Goal: Information Seeking & Learning: Learn about a topic

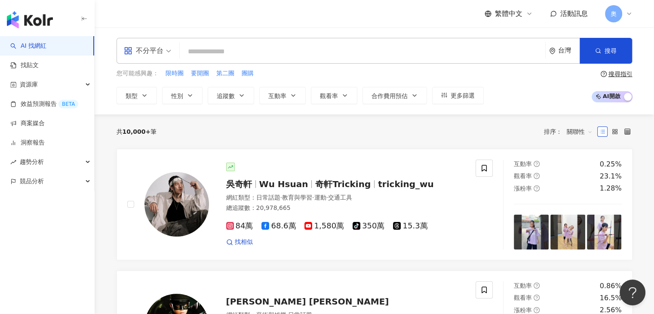
click at [237, 51] on input "search" at bounding box center [362, 51] width 358 height 16
click at [136, 95] on span "類型" at bounding box center [132, 95] width 12 height 7
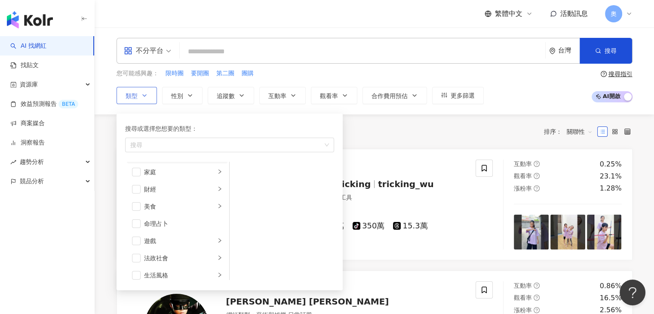
scroll to position [129, 0]
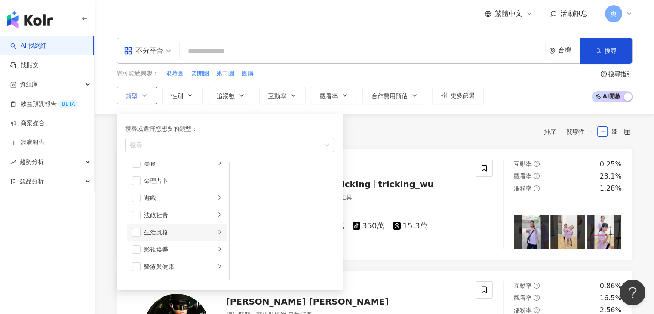
click at [184, 230] on div "生活風格" at bounding box center [179, 231] width 71 height 9
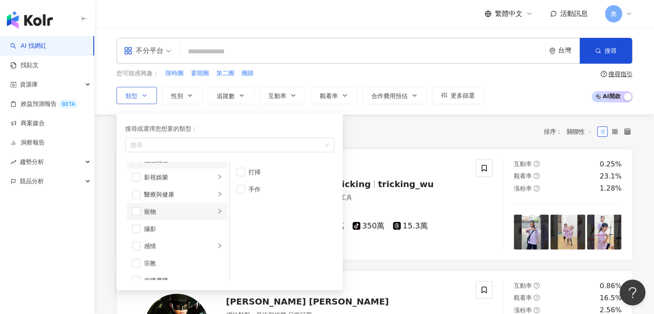
scroll to position [215, 0]
click at [182, 210] on div "攝影" at bounding box center [183, 214] width 78 height 9
click at [181, 199] on div "運動" at bounding box center [179, 200] width 71 height 9
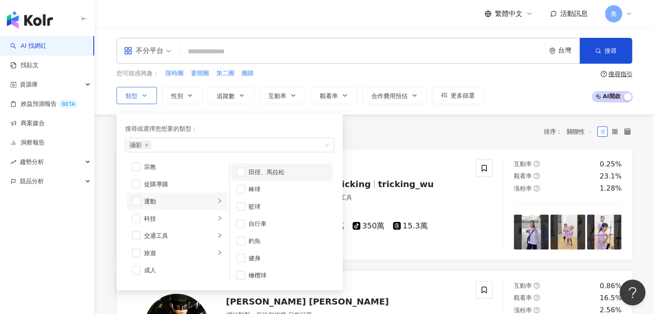
click at [272, 173] on div "田徑、馬拉松" at bounding box center [287, 171] width 79 height 9
click at [279, 225] on div "自行車" at bounding box center [287, 223] width 79 height 9
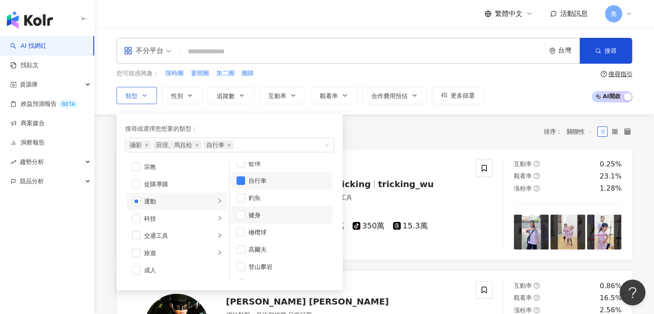
scroll to position [86, 0]
click at [276, 220] on div "登山攀岩" at bounding box center [287, 223] width 79 height 9
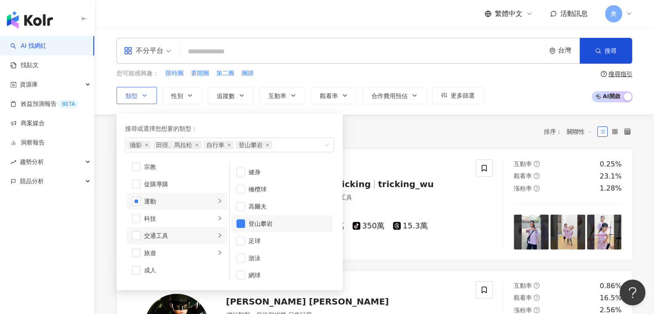
click at [160, 237] on div "交通工具" at bounding box center [179, 235] width 71 height 9
click at [169, 219] on div "科技" at bounding box center [179, 218] width 71 height 9
click at [257, 190] on div "3C家電" at bounding box center [287, 188] width 79 height 9
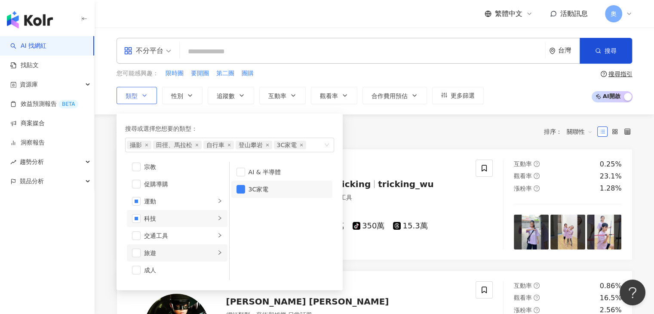
scroll to position [43, 0]
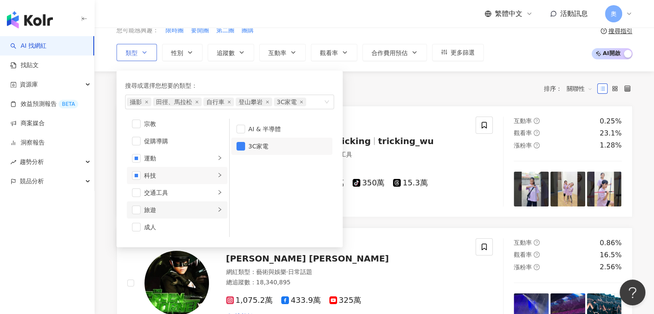
click at [189, 203] on li "旅遊" at bounding box center [177, 209] width 101 height 17
click at [268, 129] on div "露營" at bounding box center [287, 128] width 79 height 9
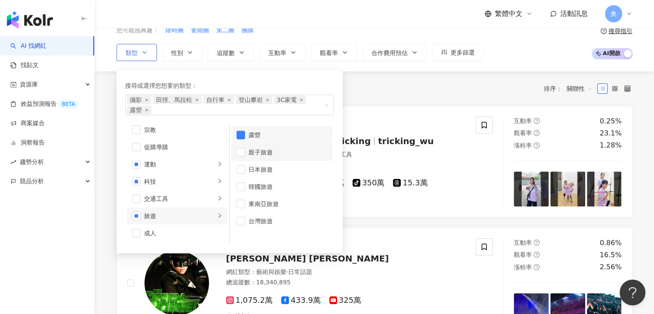
click at [265, 149] on div "親子旅遊" at bounding box center [287, 151] width 79 height 9
click at [258, 223] on div "台灣旅遊" at bounding box center [287, 220] width 79 height 9
click at [272, 171] on div "日本旅遊" at bounding box center [287, 169] width 79 height 9
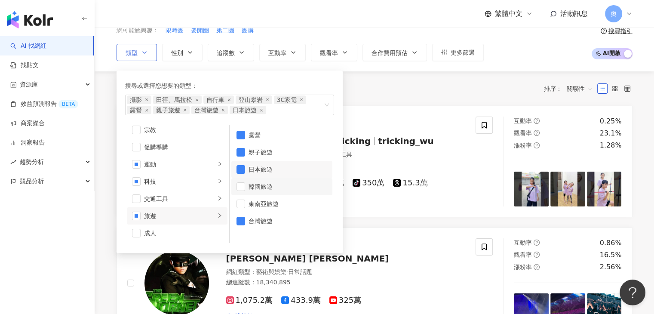
click at [267, 191] on li "韓國旅遊" at bounding box center [281, 186] width 101 height 17
click at [264, 207] on div "東南亞旅遊" at bounding box center [287, 203] width 79 height 9
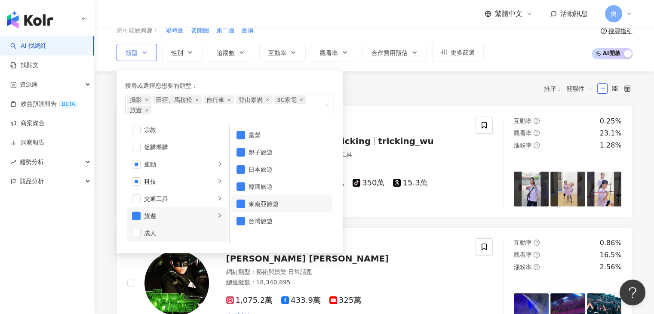
click at [165, 230] on div "成人" at bounding box center [183, 232] width 78 height 9
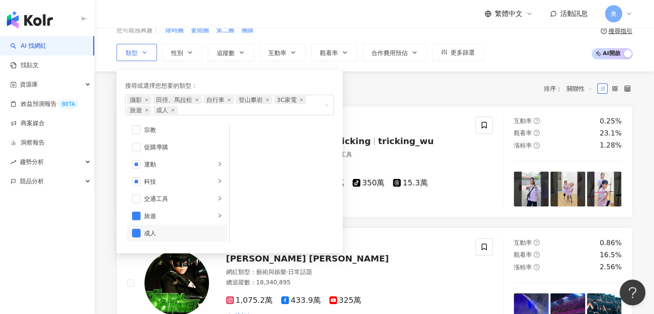
click at [166, 230] on div "成人" at bounding box center [183, 232] width 78 height 9
click at [172, 202] on div "生活風格" at bounding box center [179, 198] width 71 height 9
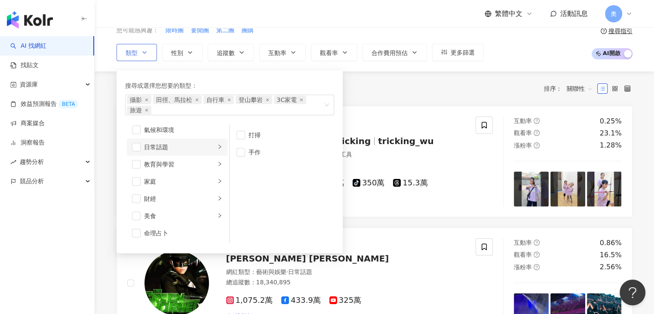
click at [186, 144] on div "日常話題" at bounding box center [179, 146] width 71 height 9
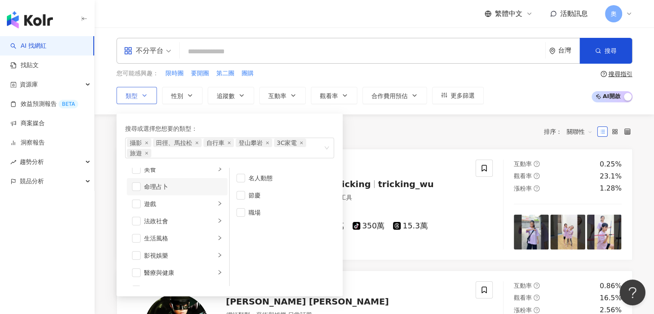
scroll to position [172, 0]
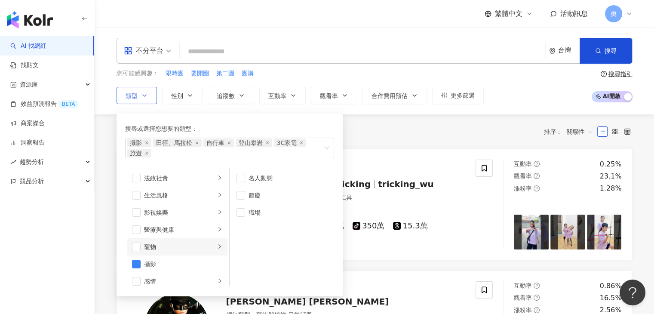
click at [176, 248] on div "寵物" at bounding box center [179, 246] width 71 height 9
click at [404, 141] on div "共 10,000+ 筆 排序： 關聯性" at bounding box center [374, 131] width 516 height 34
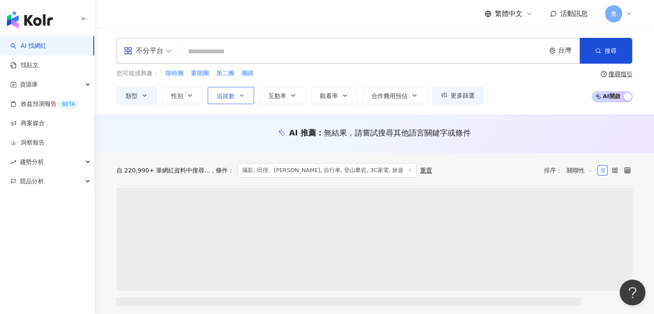
click at [245, 97] on button "追蹤數" at bounding box center [231, 95] width 46 height 17
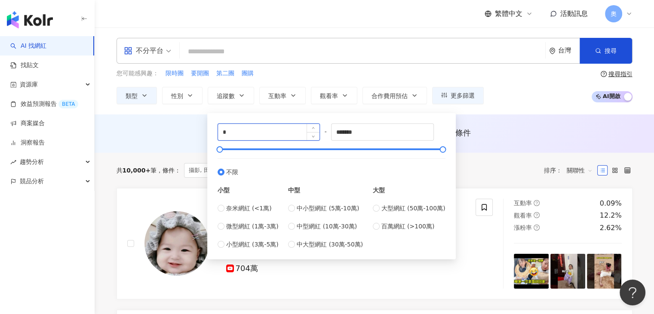
click at [253, 132] on input "*" at bounding box center [269, 132] width 102 height 16
type input "*****"
drag, startPoint x: 375, startPoint y: 130, endPoint x: 306, endPoint y: 131, distance: 69.6
click at [306, 131] on div "***** - ******* 不限 小型 奈米網紅 (<1萬) 微型網紅 (1萬-3萬) 小型網紅 (3萬-5萬) 中型 中小型網紅 (5萬-10萬) 中型…" at bounding box center [331, 186] width 228 height 126
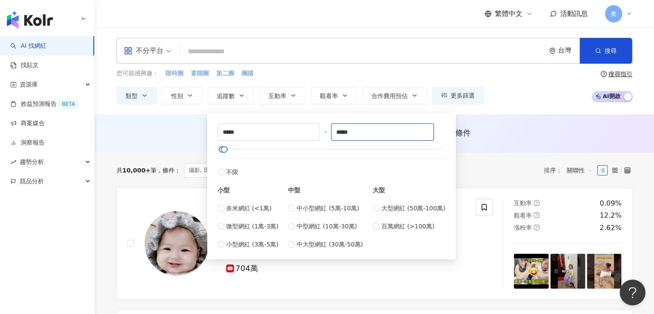
type input "*****"
click at [157, 129] on div "AI 推薦 ： 無結果，請嘗試搜尋其他語言關鍵字或條件" at bounding box center [374, 132] width 516 height 11
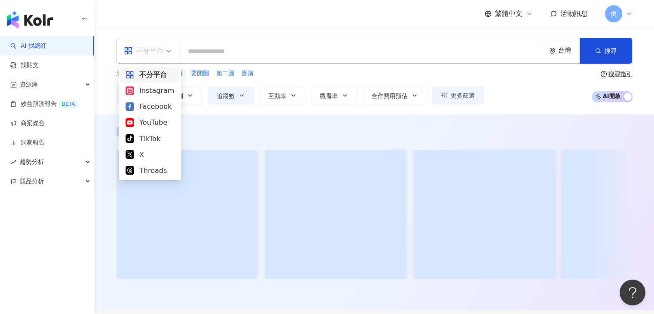
click at [146, 50] on div "不分平台" at bounding box center [144, 51] width 40 height 14
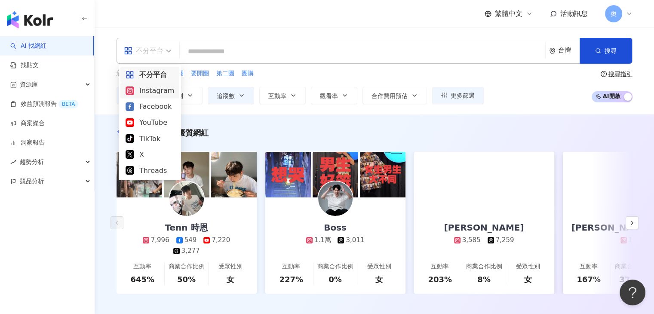
click at [150, 93] on div "Instagram" at bounding box center [150, 90] width 49 height 11
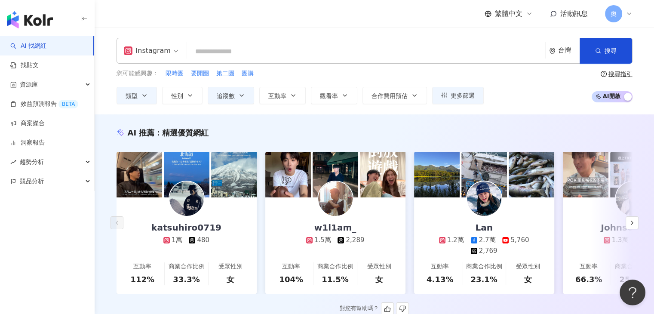
click at [334, 198] on img at bounding box center [335, 198] width 34 height 34
click at [193, 196] on img at bounding box center [186, 198] width 34 height 34
click at [496, 200] on img at bounding box center [484, 198] width 34 height 34
click at [632, 224] on polyline "button" at bounding box center [632, 222] width 2 height 3
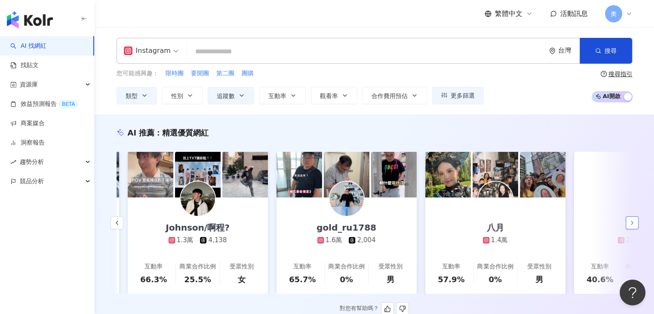
scroll to position [0, 446]
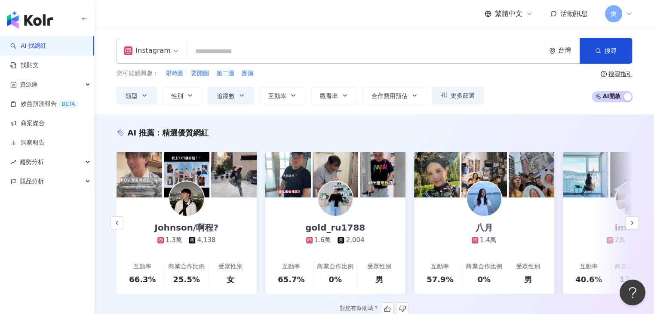
click at [218, 195] on img at bounding box center [234, 175] width 46 height 46
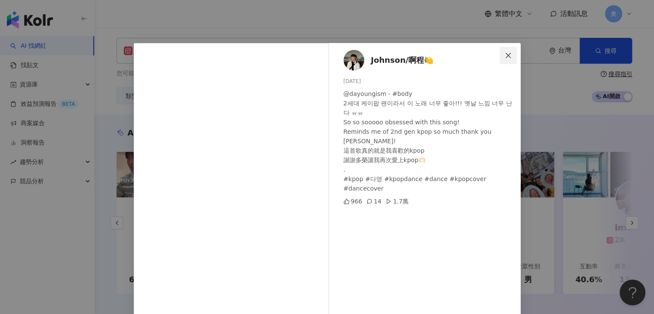
click at [505, 54] on icon "close" at bounding box center [507, 54] width 5 height 5
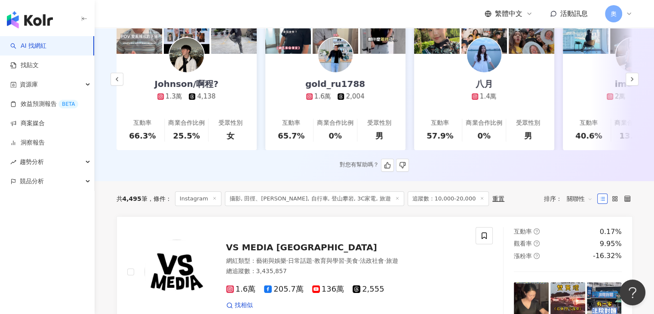
scroll to position [129, 0]
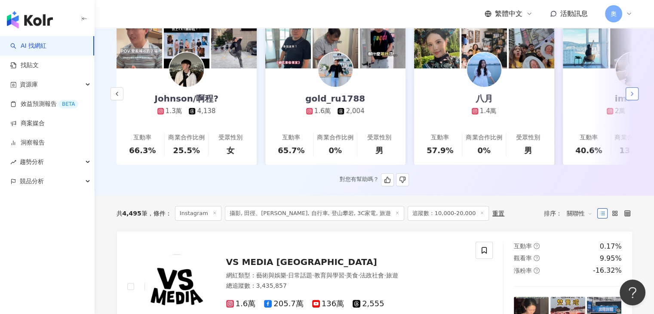
click at [634, 97] on icon "button" at bounding box center [631, 93] width 7 height 7
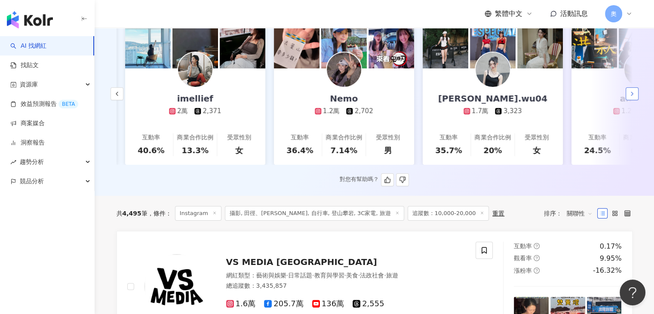
scroll to position [0, 892]
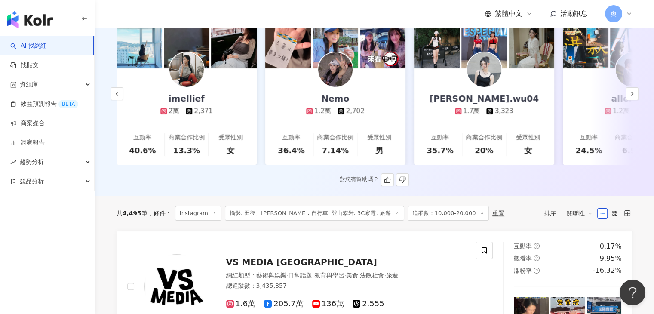
click at [182, 77] on img at bounding box center [186, 69] width 34 height 34
click at [333, 71] on img at bounding box center [335, 69] width 34 height 34
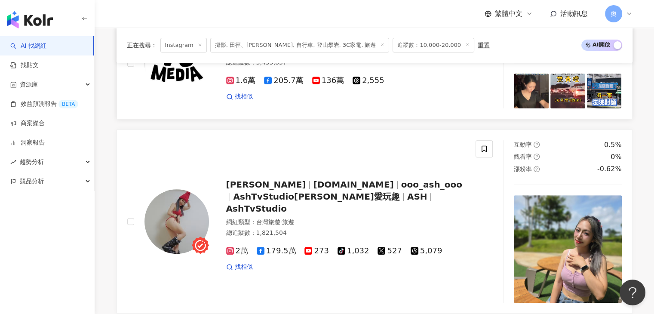
scroll to position [387, 0]
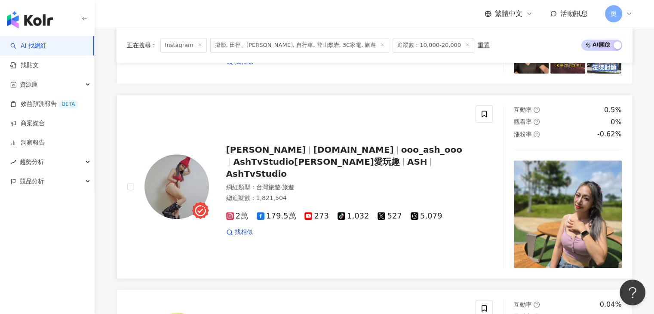
click at [410, 170] on div "艾雪莉 Ashlee ashlee.fans ooo_ash_ooo AshTvStudio艾雪莉愛玩趣 ASH AshTvStudio" at bounding box center [345, 162] width 239 height 36
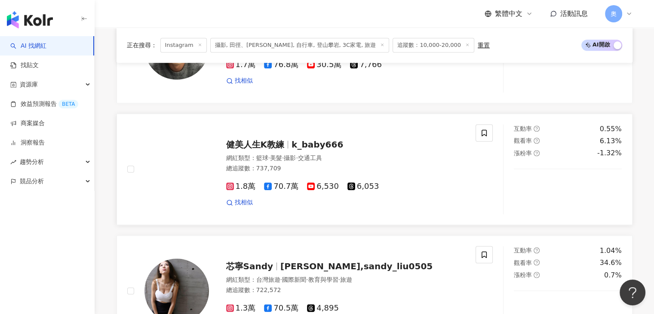
scroll to position [1075, 0]
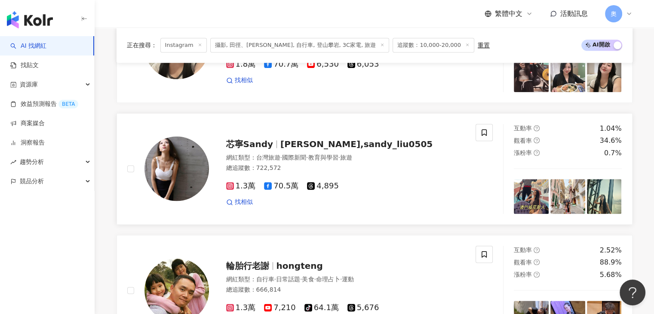
click at [280, 136] on div "芯寧Sandy 芯寧,sandy_liu0505 網紅類型 ： 台灣旅遊 · 國際新聞 · 教育與學習 · 旅遊 總追蹤數 ： 722,572 1.3萬 70…" at bounding box center [337, 168] width 257 height 75
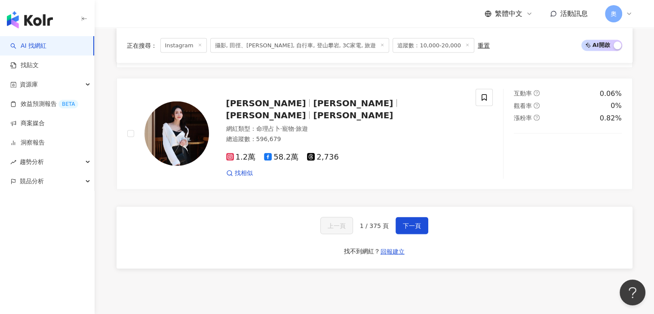
scroll to position [1719, 0]
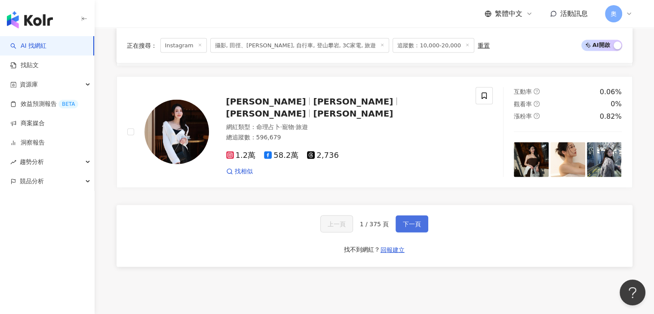
click at [407, 225] on span "下一頁" at bounding box center [412, 223] width 18 height 7
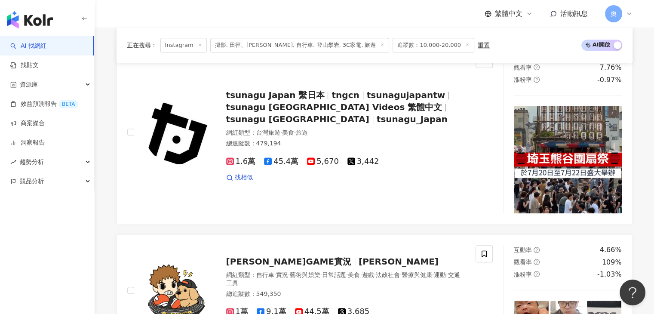
scroll to position [1694, 0]
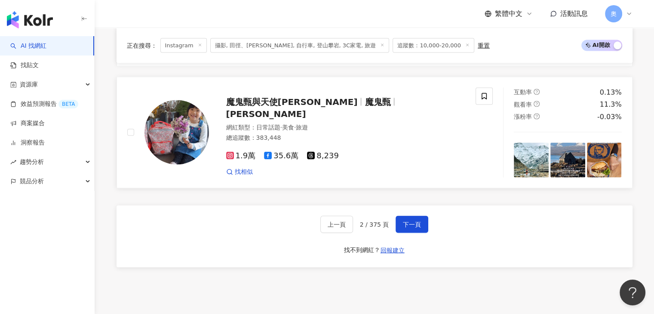
click at [134, 188] on link "魔鬼甄與天使嘉 魔鬼甄 Jenny 網紅類型 ： 日常話題 · 美食 · 旅遊 總追蹤數 ： 383,448 1.9萬 35.6萬 8,239 找相似 互動率…" at bounding box center [374, 132] width 516 height 111
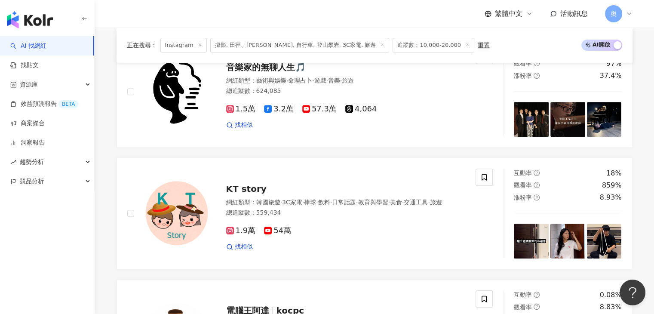
scroll to position [318, 0]
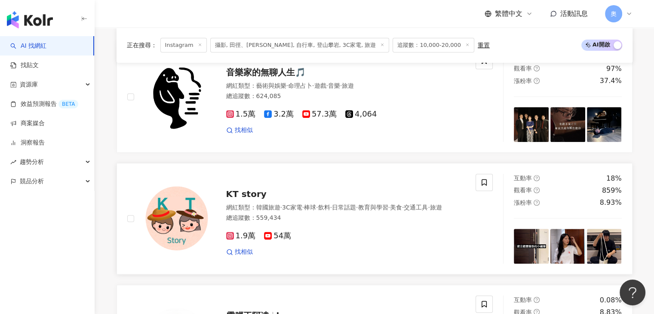
click at [330, 205] on span "飲料" at bounding box center [324, 207] width 12 height 7
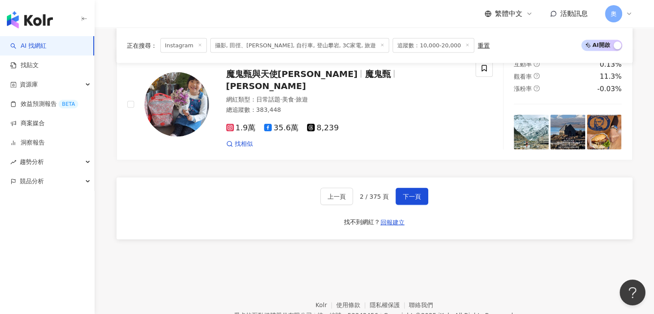
scroll to position [1768, 0]
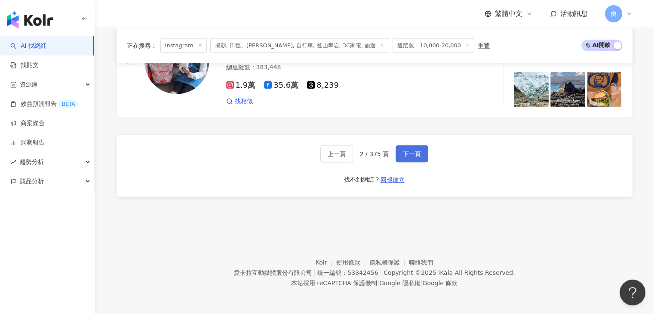
click at [417, 157] on span "下一頁" at bounding box center [412, 153] width 18 height 7
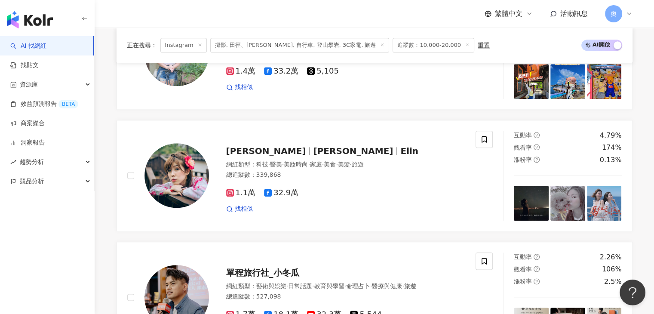
scroll to position [964, 0]
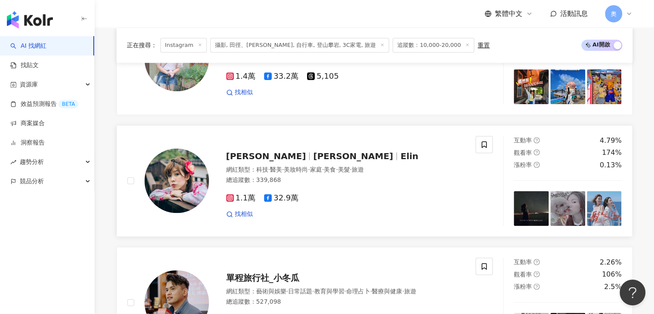
click at [400, 161] on span "Elin" at bounding box center [409, 156] width 18 height 10
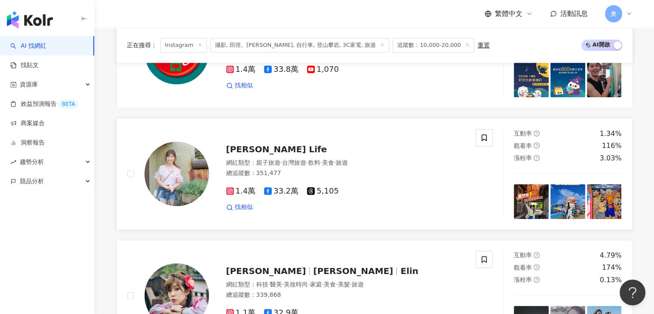
scroll to position [793, 0]
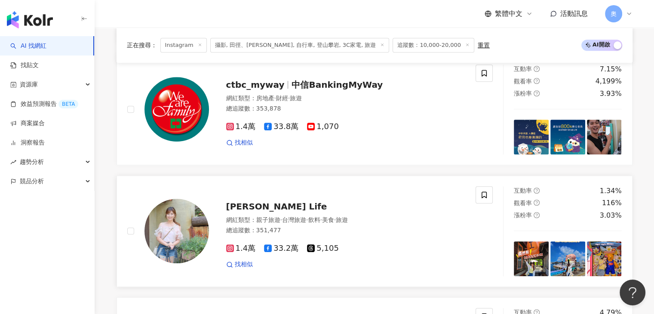
click at [264, 207] on span "Yuki's Life" at bounding box center [276, 206] width 101 height 10
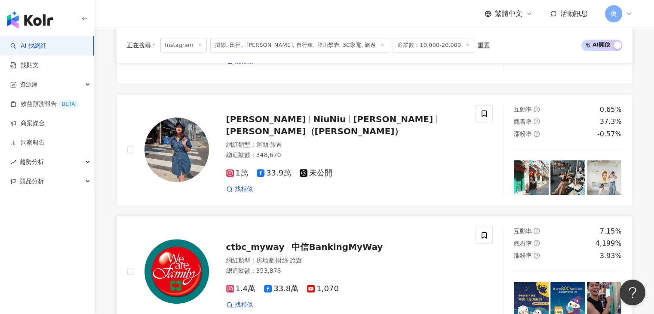
scroll to position [578, 0]
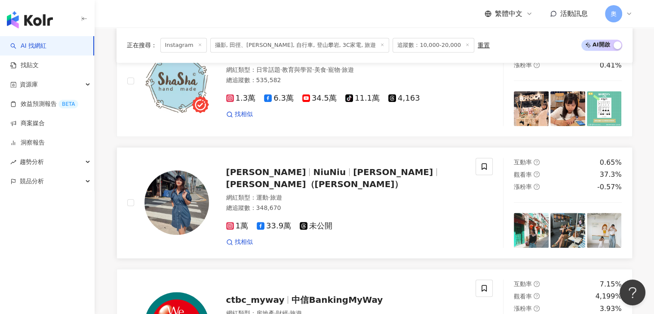
click at [344, 200] on div "網紅類型 ： 運動 · 旅遊" at bounding box center [345, 197] width 239 height 9
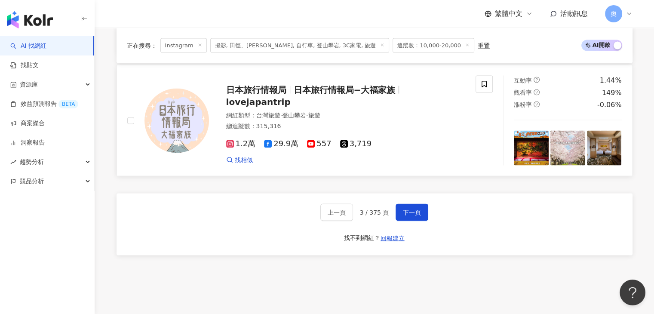
scroll to position [1695, 0]
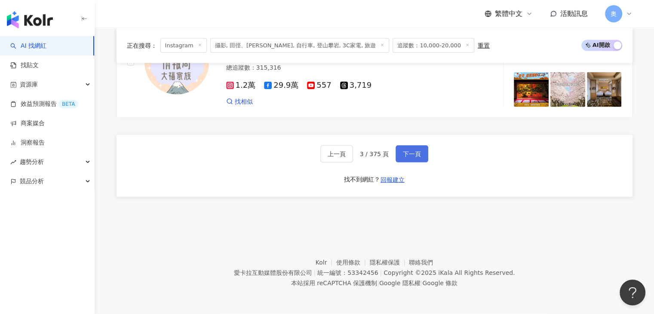
click at [413, 148] on button "下一頁" at bounding box center [411, 153] width 33 height 17
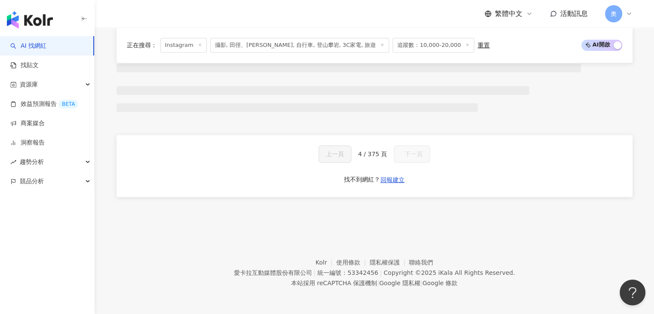
scroll to position [759, 0]
drag, startPoint x: 638, startPoint y: 112, endPoint x: 631, endPoint y: 113, distance: 7.4
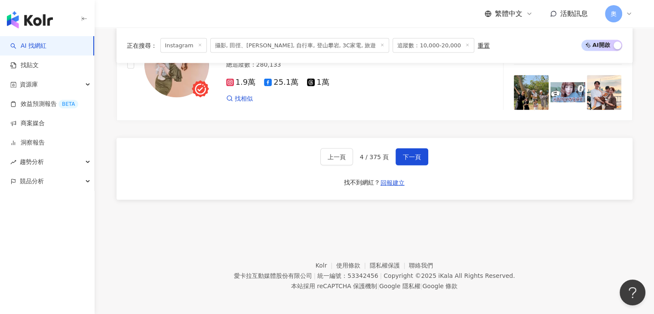
scroll to position [1609, 0]
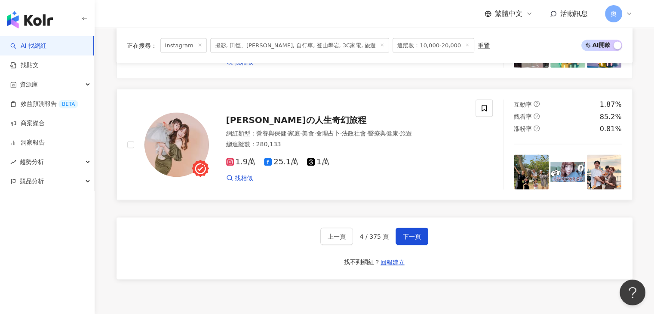
click at [264, 129] on div "陳綠の人生奇幻旅程 網紅類型 ： 營養與保健 · 家庭 · 美食 · 命理占卜 · 法政社會 · 醫療與健康 · 旅遊 總追蹤數 ： 280,133 1.9萬…" at bounding box center [337, 144] width 257 height 75
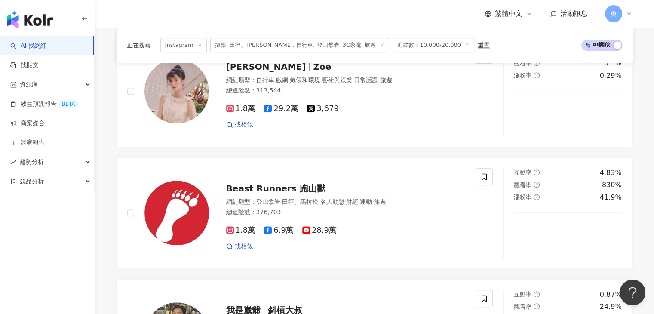
scroll to position [621, 0]
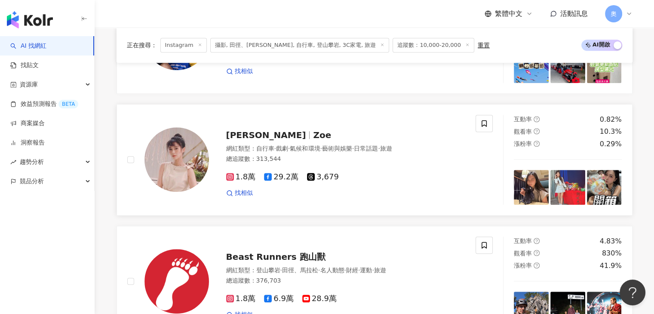
click at [313, 138] on span "Zoe" at bounding box center [322, 135] width 18 height 10
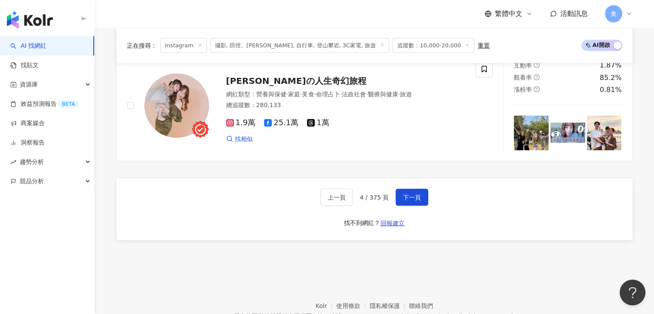
scroll to position [1695, 0]
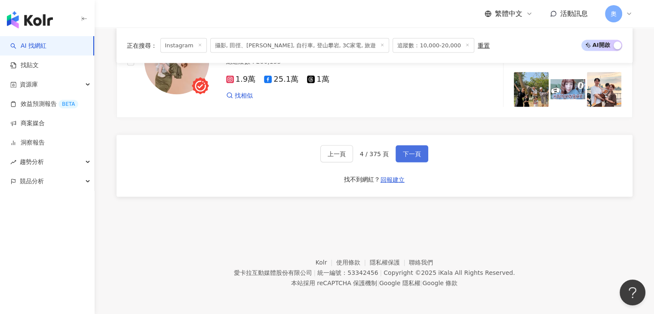
click at [418, 155] on span "下一頁" at bounding box center [412, 153] width 18 height 7
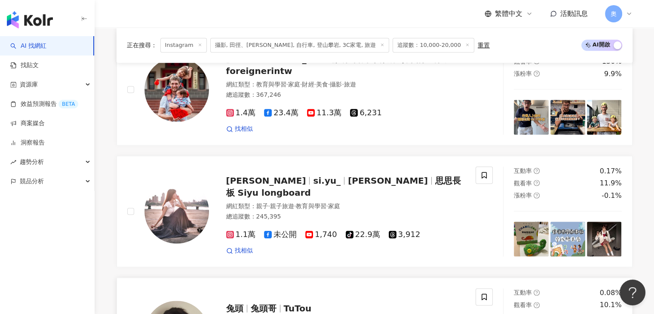
scroll to position [927, 0]
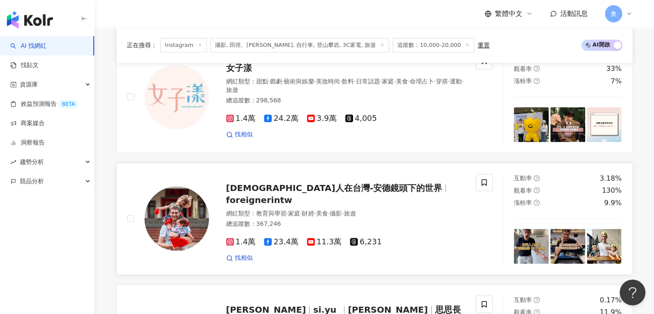
click at [382, 204] on div "外國人在台灣-安德鏡頭下的世界 foreignerintw 網紅類型 ： 教育與學習 · 家庭 · 財經 · 美食 · 攝影 · 旅遊 總追蹤數 ： 367,…" at bounding box center [337, 218] width 257 height 87
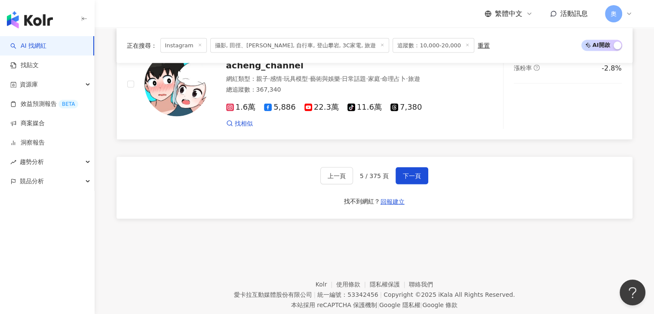
scroll to position [1700, 0]
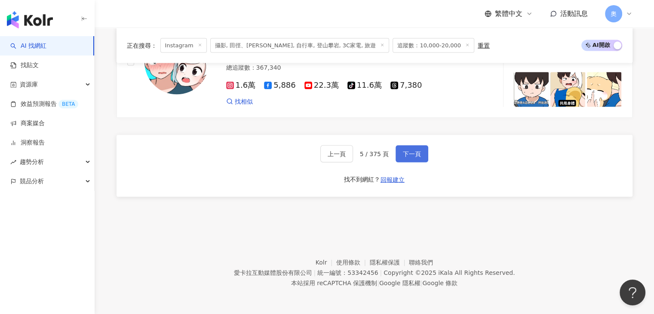
click at [416, 151] on span "下一頁" at bounding box center [412, 153] width 18 height 7
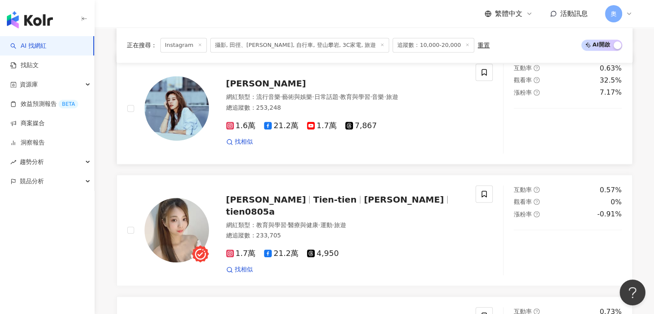
scroll to position [866, 0]
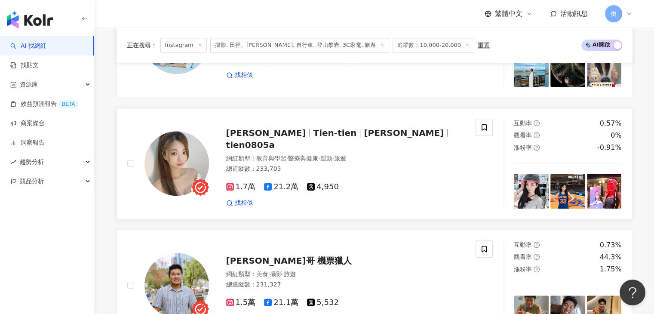
click at [275, 147] on span "tien0805a" at bounding box center [250, 145] width 49 height 10
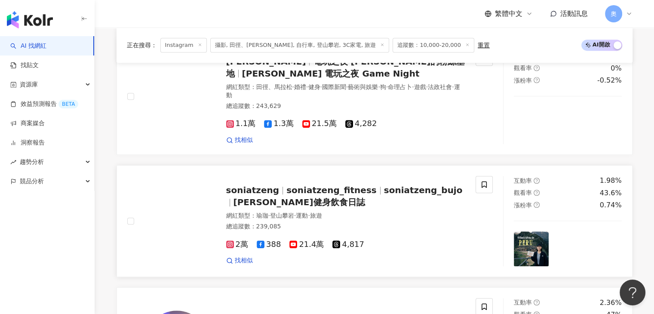
scroll to position [393, 0]
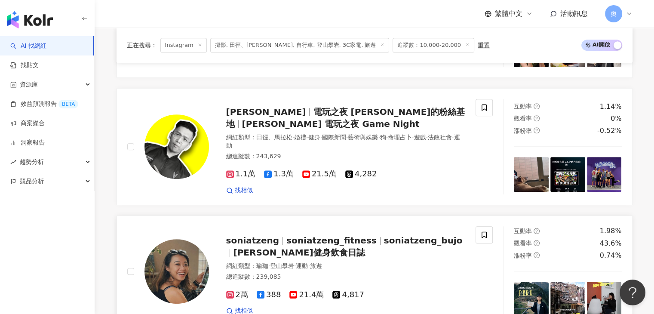
click at [363, 256] on div "soniatzeng soniatzeng_fitness soniatzeng_bujo SoNia健身飲食日誌" at bounding box center [345, 246] width 239 height 24
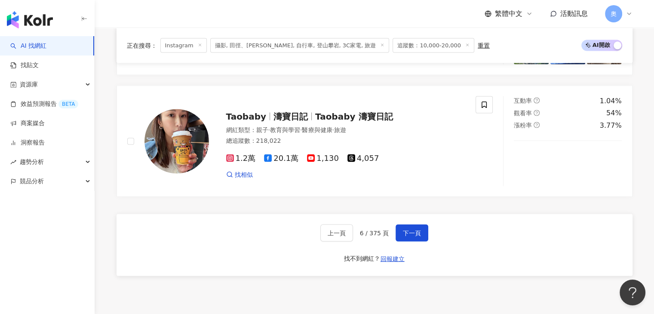
scroll to position [1726, 0]
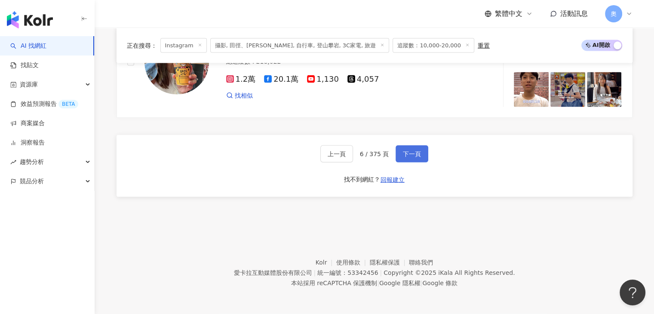
click at [415, 150] on span "下一頁" at bounding box center [412, 153] width 18 height 7
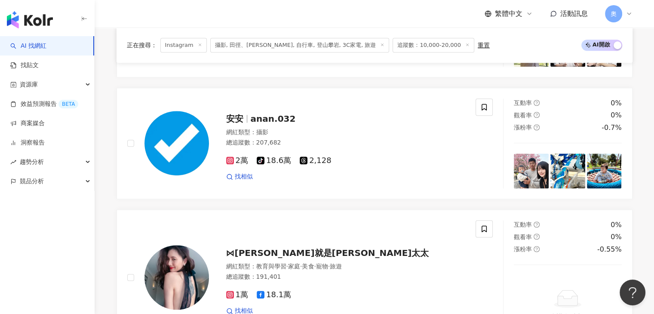
scroll to position [1720, 0]
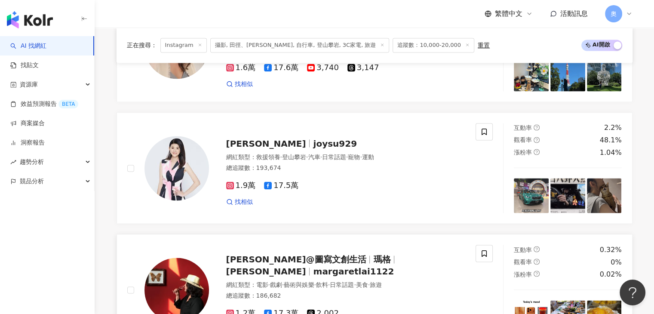
scroll to position [1419, 0]
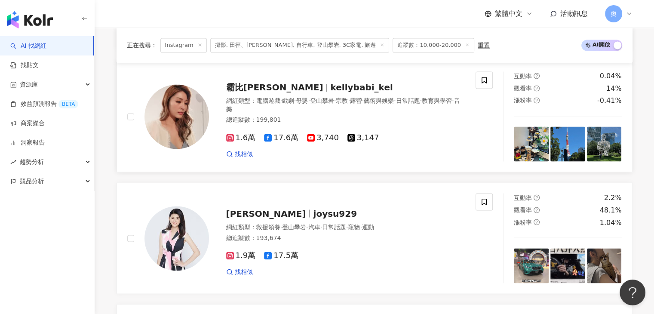
click at [297, 109] on div "網紅類型 ： 電腦遊戲 · 戲劇 · 母嬰 · 登山攀岩 · 宗教 · 露營 · 藝術與娛樂 · 日常話題 · 教育與學習 · 音樂" at bounding box center [345, 105] width 239 height 17
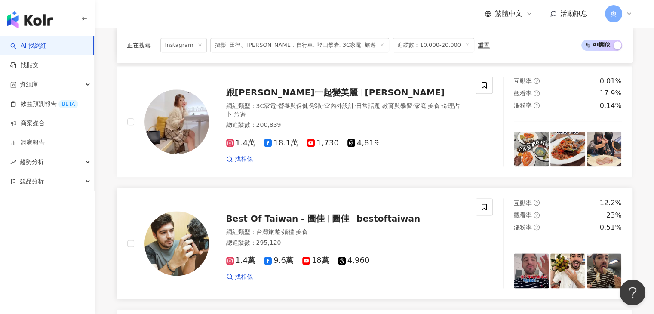
scroll to position [1032, 0]
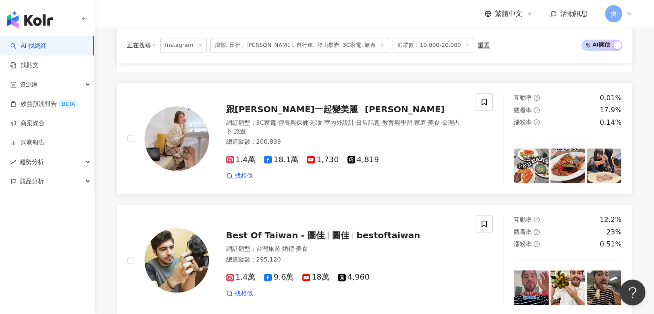
click at [344, 126] on span "室內外設計" at bounding box center [339, 122] width 30 height 7
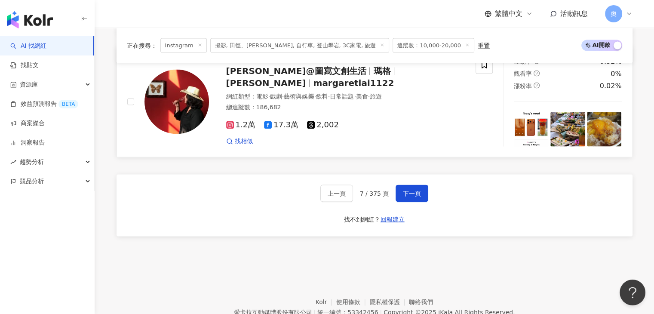
scroll to position [1720, 0]
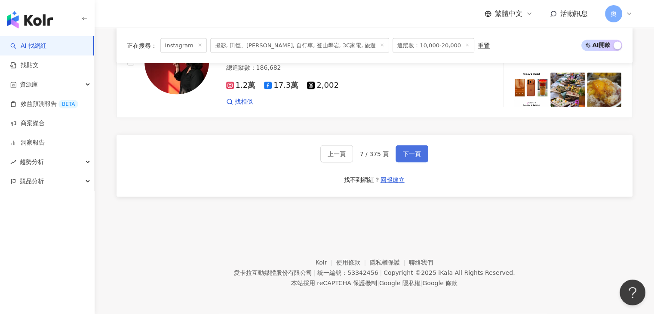
click at [408, 148] on button "下一頁" at bounding box center [411, 153] width 33 height 17
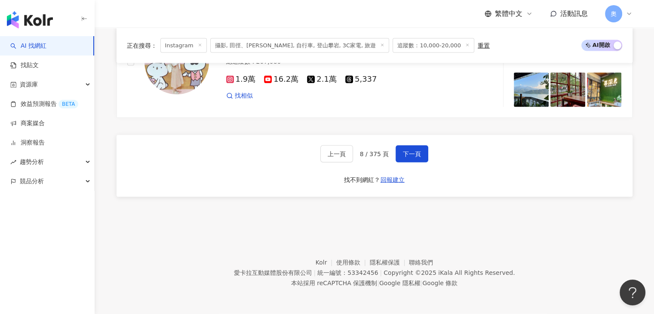
click at [511, 153] on div "上一頁 8 / 375 頁 下一頁 找不到網紅？ 回報建立" at bounding box center [374, 166] width 516 height 62
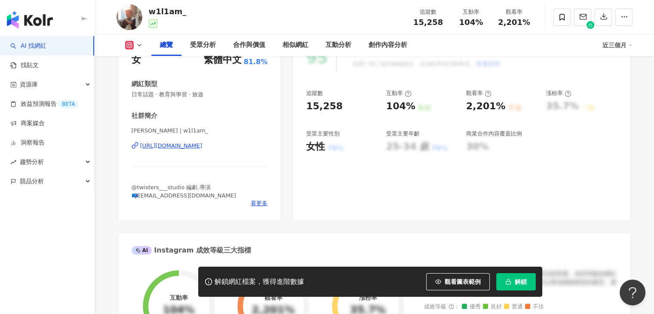
click at [202, 144] on div "https://www.instagram.com/w1l1am_/" at bounding box center [171, 146] width 62 height 8
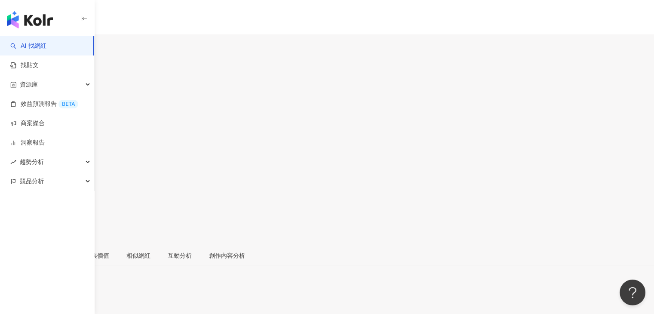
scroll to position [86, 0]
click at [76, 290] on div "https://www.instagram.com/katsuhiro0719/" at bounding box center [42, 293] width 67 height 7
click at [76, 290] on div "https://www.instagram.com/itshokkaido/" at bounding box center [42, 293] width 67 height 7
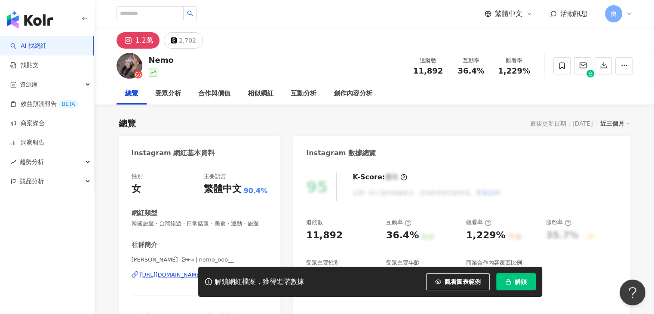
scroll to position [86, 0]
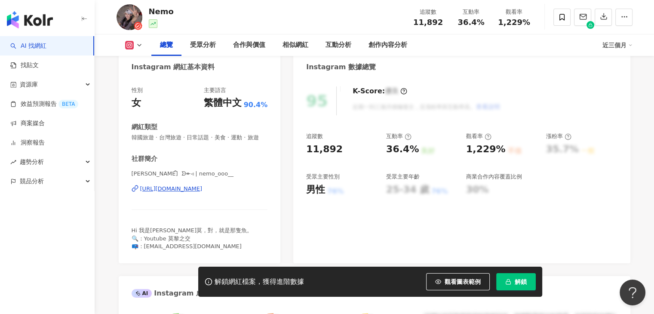
click at [202, 193] on div "[URL][DOMAIN_NAME]" at bounding box center [171, 189] width 62 height 8
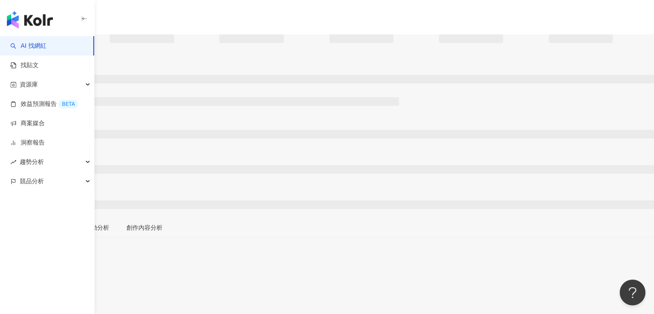
scroll to position [86, 0]
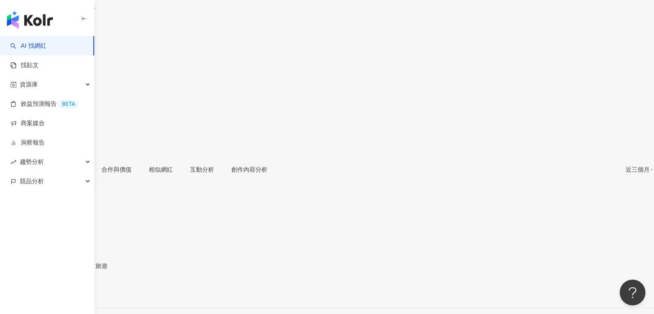
click at [76, 290] on div "[URL][DOMAIN_NAME]" at bounding box center [42, 293] width 67 height 7
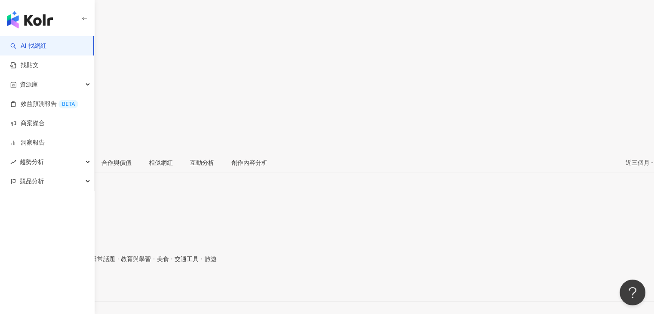
click at [76, 283] on div "https://www.instagram.com/kt_story77/" at bounding box center [42, 286] width 67 height 7
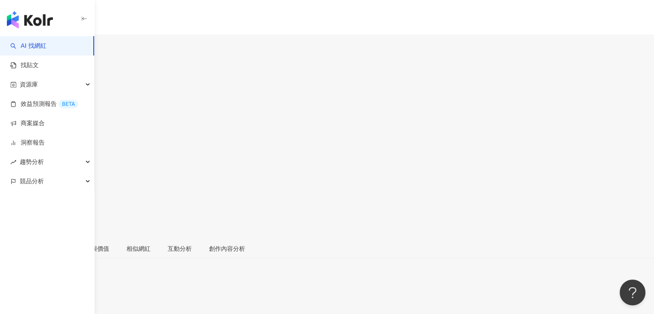
scroll to position [86, 0]
click at [76, 283] on div "https://www.instagram.com/spirit_yuki/" at bounding box center [42, 286] width 67 height 7
click at [76, 290] on div "[URL][DOMAIN_NAME]" at bounding box center [42, 293] width 67 height 7
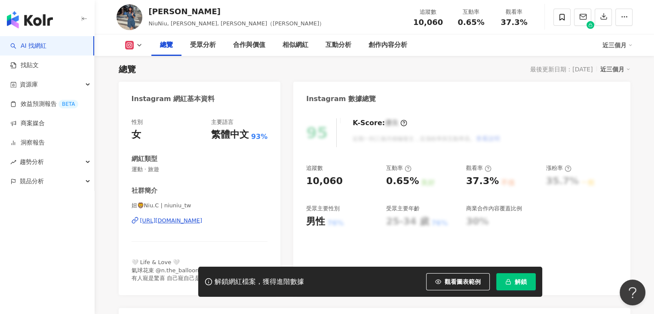
scroll to position [86, 0]
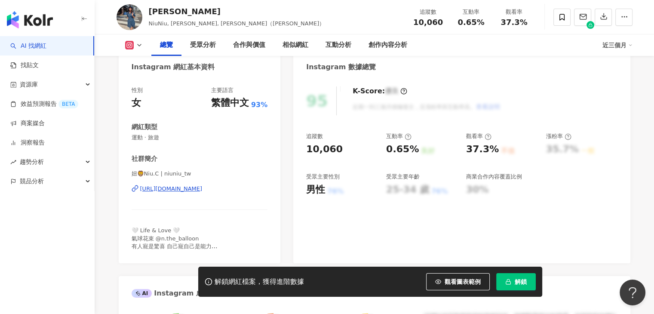
click at [197, 190] on div "https://www.instagram.com/niuniu_tw/" at bounding box center [171, 189] width 62 height 8
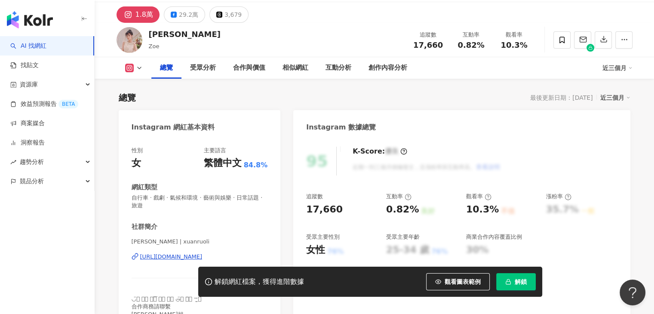
scroll to position [86, 0]
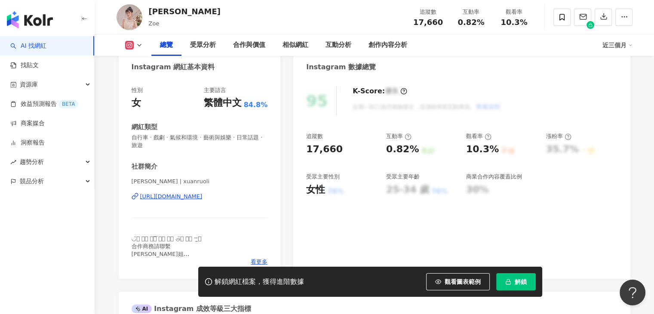
click at [202, 195] on div "https://www.instagram.com/xuanruoli/" at bounding box center [171, 197] width 62 height 8
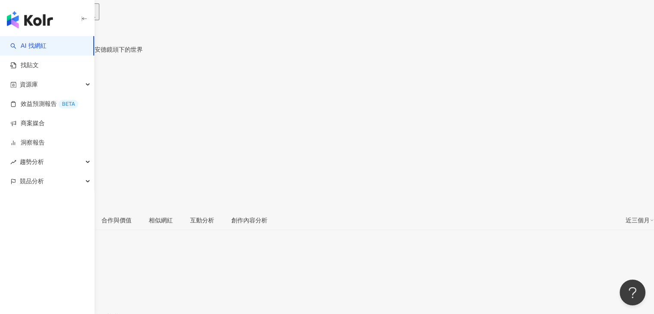
scroll to position [86, 0]
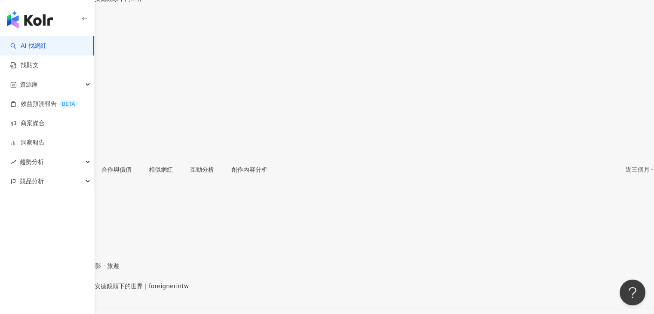
click at [76, 290] on div "https://www.instagram.com/foreignerintw/" at bounding box center [42, 293] width 67 height 7
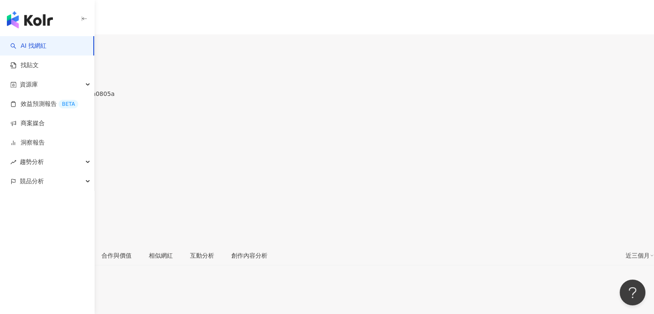
scroll to position [43, 0]
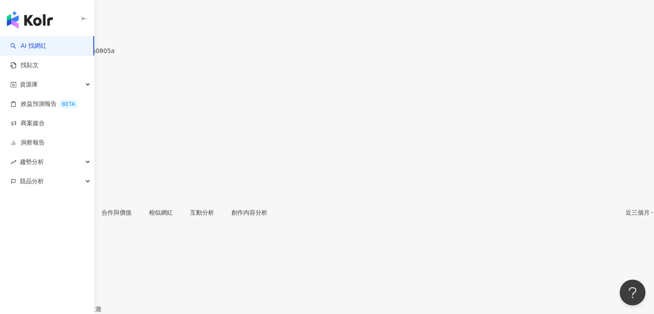
drag, startPoint x: 213, startPoint y: 231, endPoint x: 224, endPoint y: 230, distance: 11.6
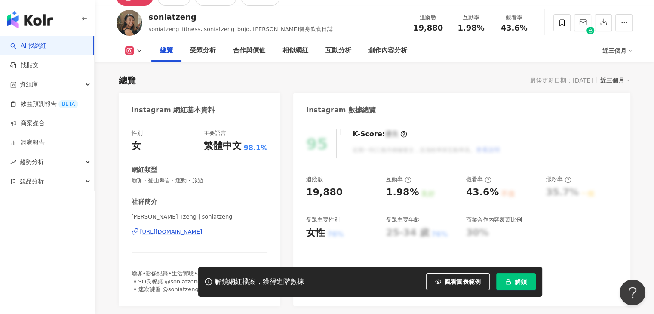
click at [202, 232] on div "https://www.instagram.com/soniatzeng/" at bounding box center [171, 232] width 62 height 8
